Goal: Book appointment/travel/reservation

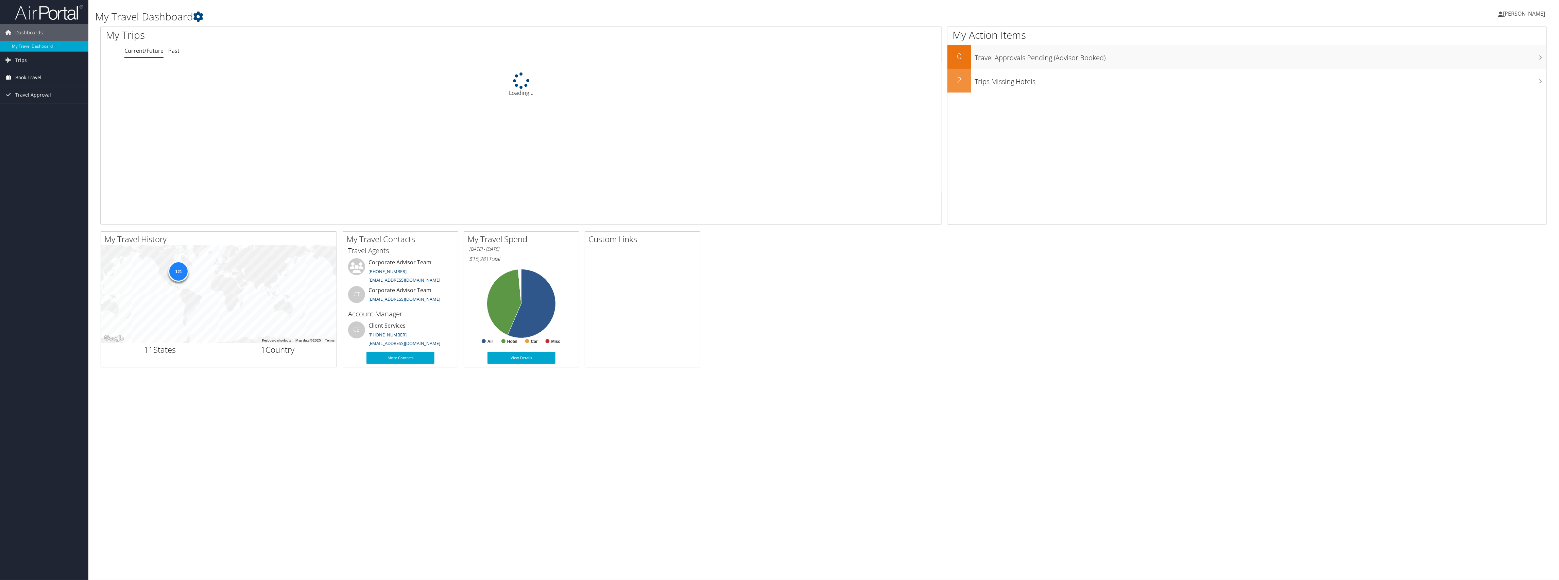
click at [18, 76] on span "Book Travel" at bounding box center [28, 77] width 26 height 17
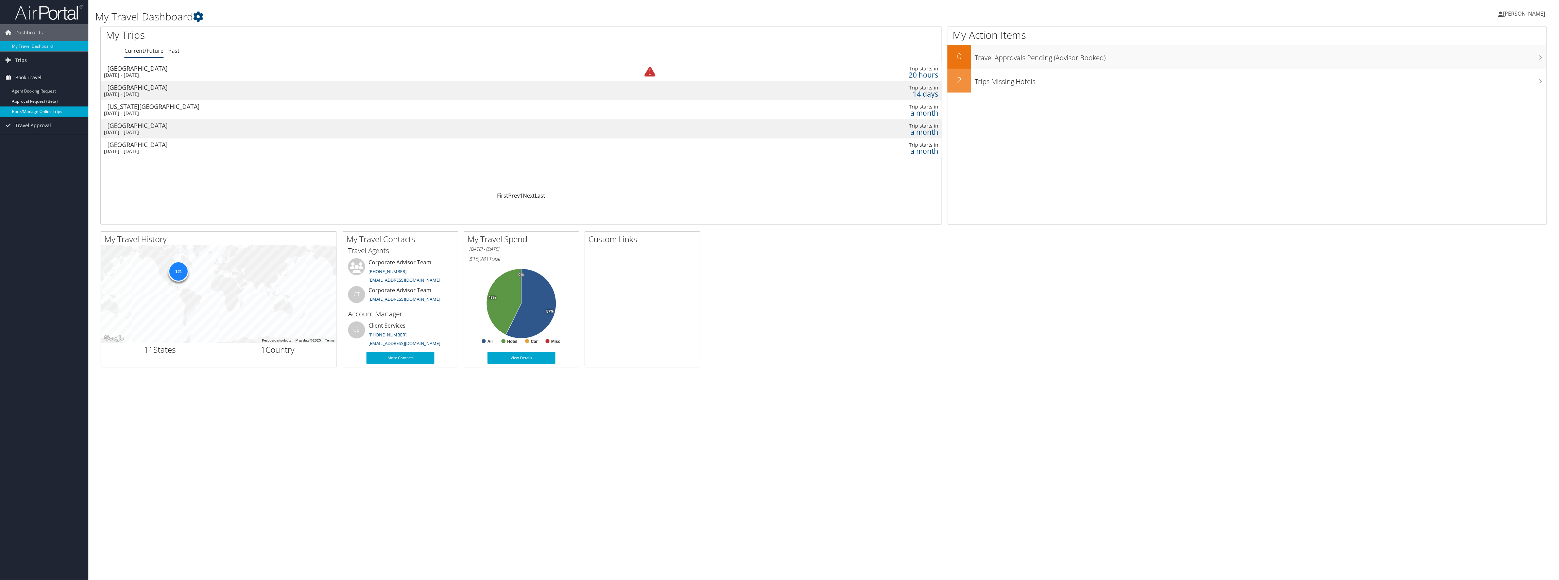
click at [32, 111] on link "Book/Manage Online Trips" at bounding box center [44, 111] width 88 height 10
click at [135, 90] on div "Dallas" at bounding box center [343, 87] width 473 height 6
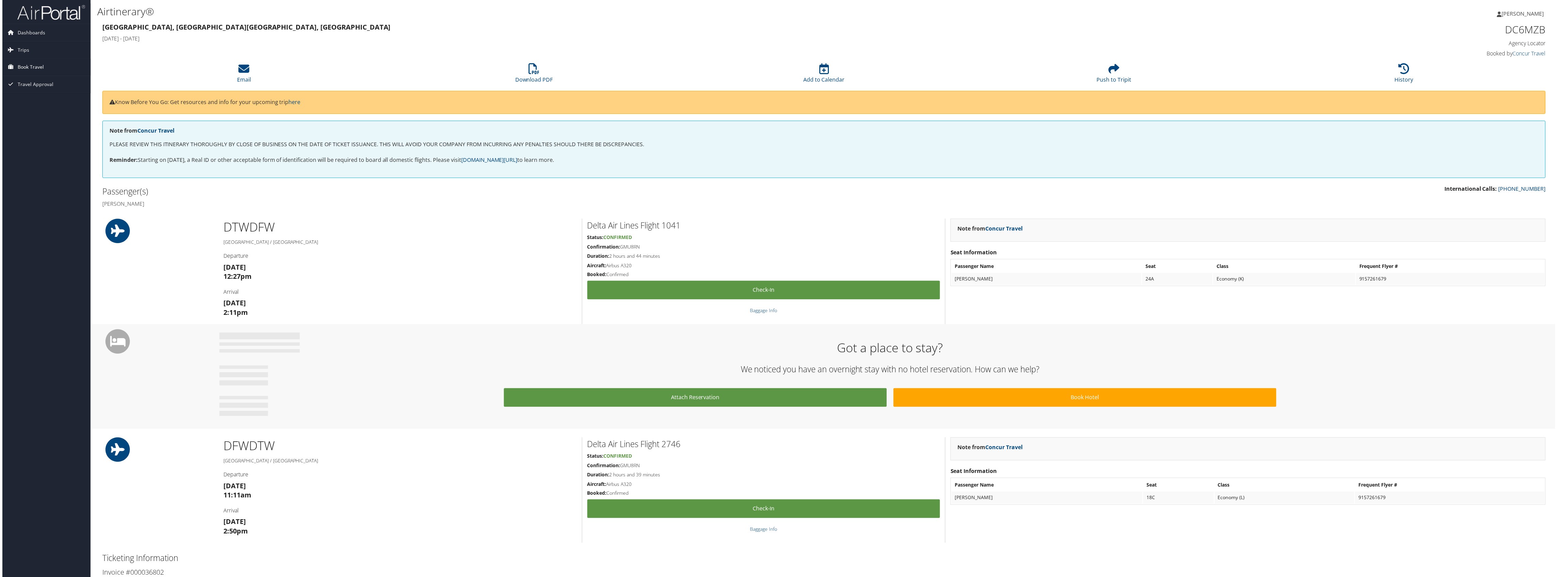
click at [22, 65] on span "Book Travel" at bounding box center [28, 67] width 26 height 17
click at [23, 100] on link "Book/Manage Online Trips" at bounding box center [44, 101] width 88 height 10
